Goal: Find specific page/section: Find specific page/section

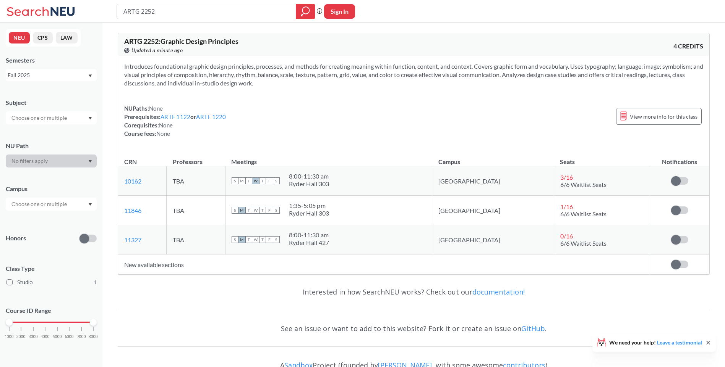
drag, startPoint x: 0, startPoint y: 0, endPoint x: 17, endPoint y: 6, distance: 18.4
click at [18, 8] on div "ARTG 2252 Phrase search guarantees the exact search appears in the results. Ex.…" at bounding box center [362, 11] width 725 height 23
type input "17427"
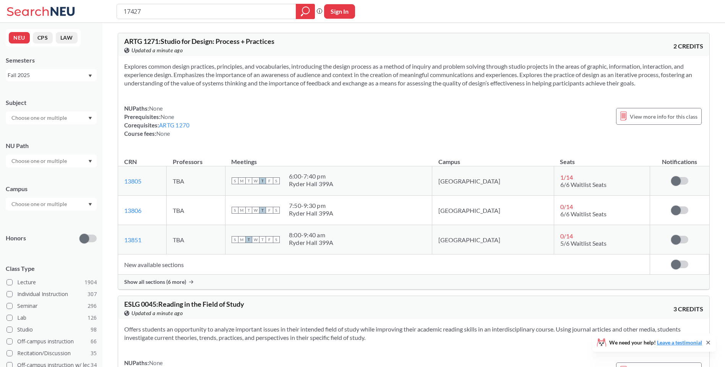
click at [141, 286] on div "Show all sections (6 more)" at bounding box center [413, 282] width 591 height 15
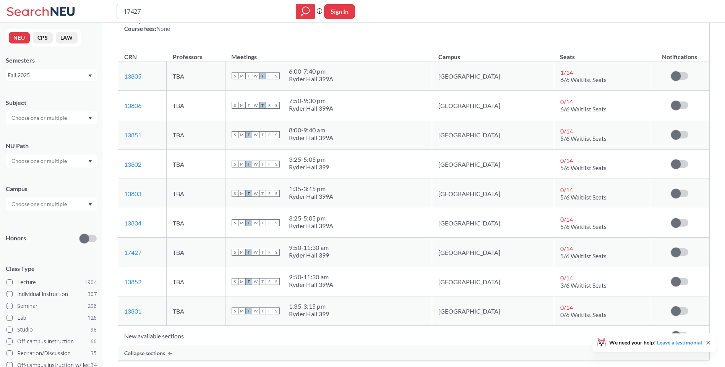
scroll to position [115, 0]
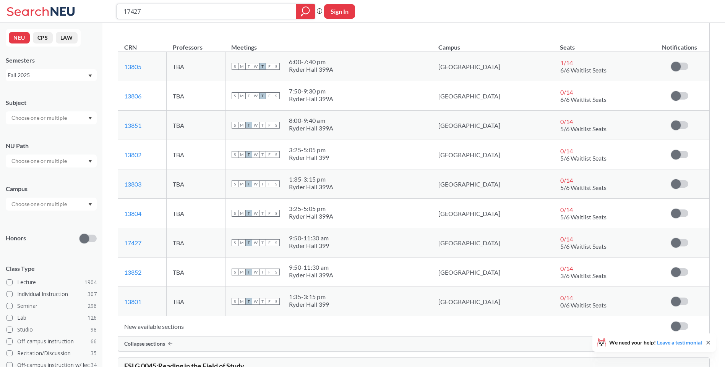
click at [150, 6] on input "17427" at bounding box center [207, 11] width 168 height 13
drag, startPoint x: 162, startPoint y: 12, endPoint x: 90, endPoint y: 21, distance: 72.7
click at [90, 21] on div "17427 Phrase search guarantees the exact search appears in the results. Ex. If …" at bounding box center [362, 11] width 725 height 23
paste input "380"
type input "13807"
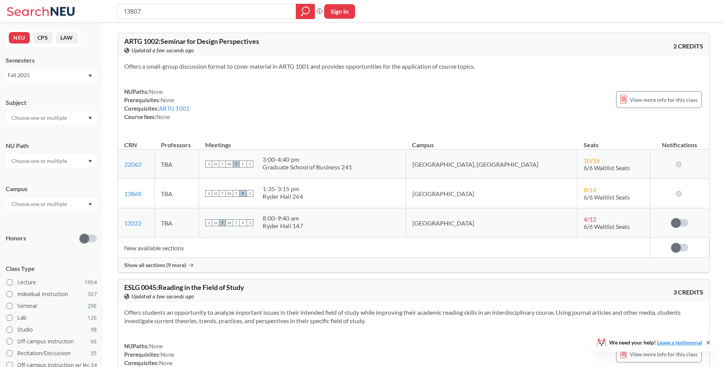
click at [167, 272] on div "Show all sections (9 more)" at bounding box center [413, 265] width 591 height 15
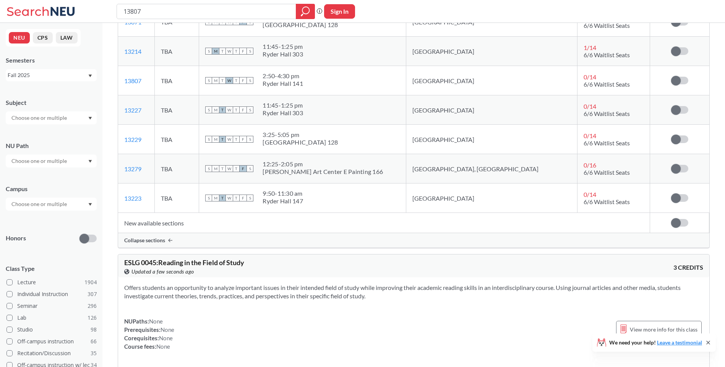
scroll to position [306, 0]
